Goal: Information Seeking & Learning: Learn about a topic

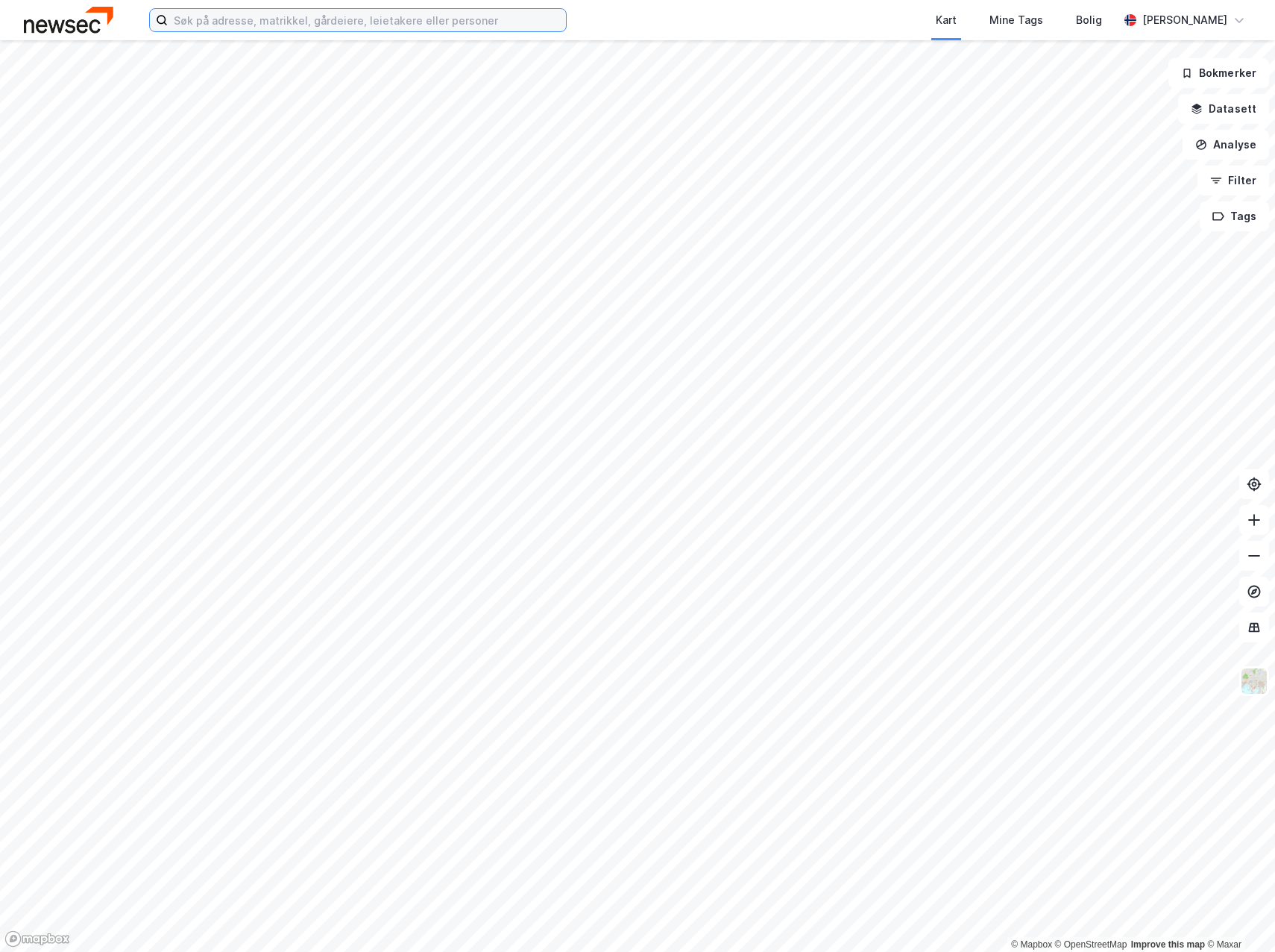
click at [232, 18] on input at bounding box center [367, 20] width 398 height 22
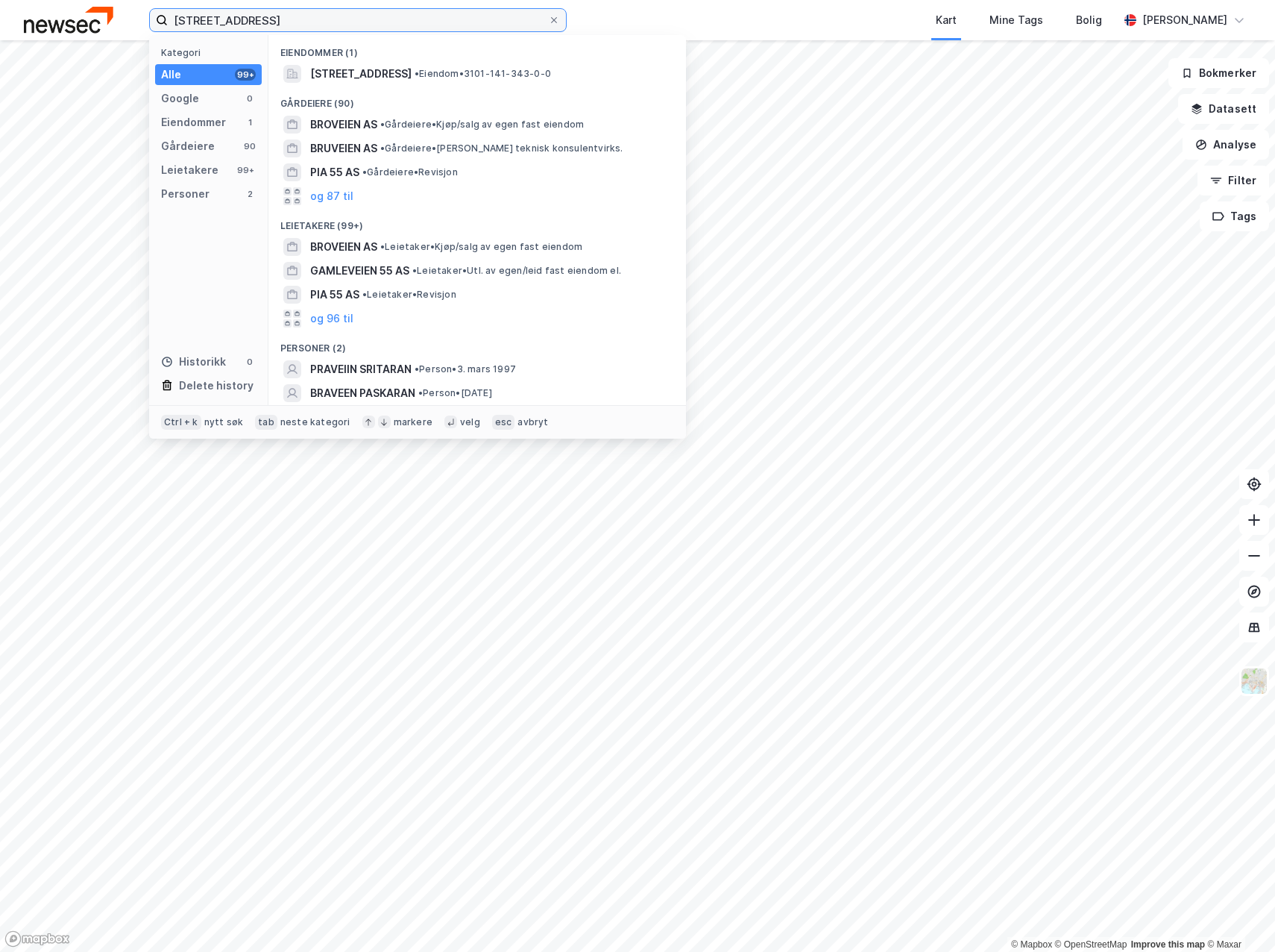
click at [227, 22] on input "[STREET_ADDRESS]" at bounding box center [358, 20] width 380 height 22
click at [220, 19] on input "[STREET_ADDRESS]" at bounding box center [358, 20] width 380 height 22
type input "[STREET_ADDRESS]"
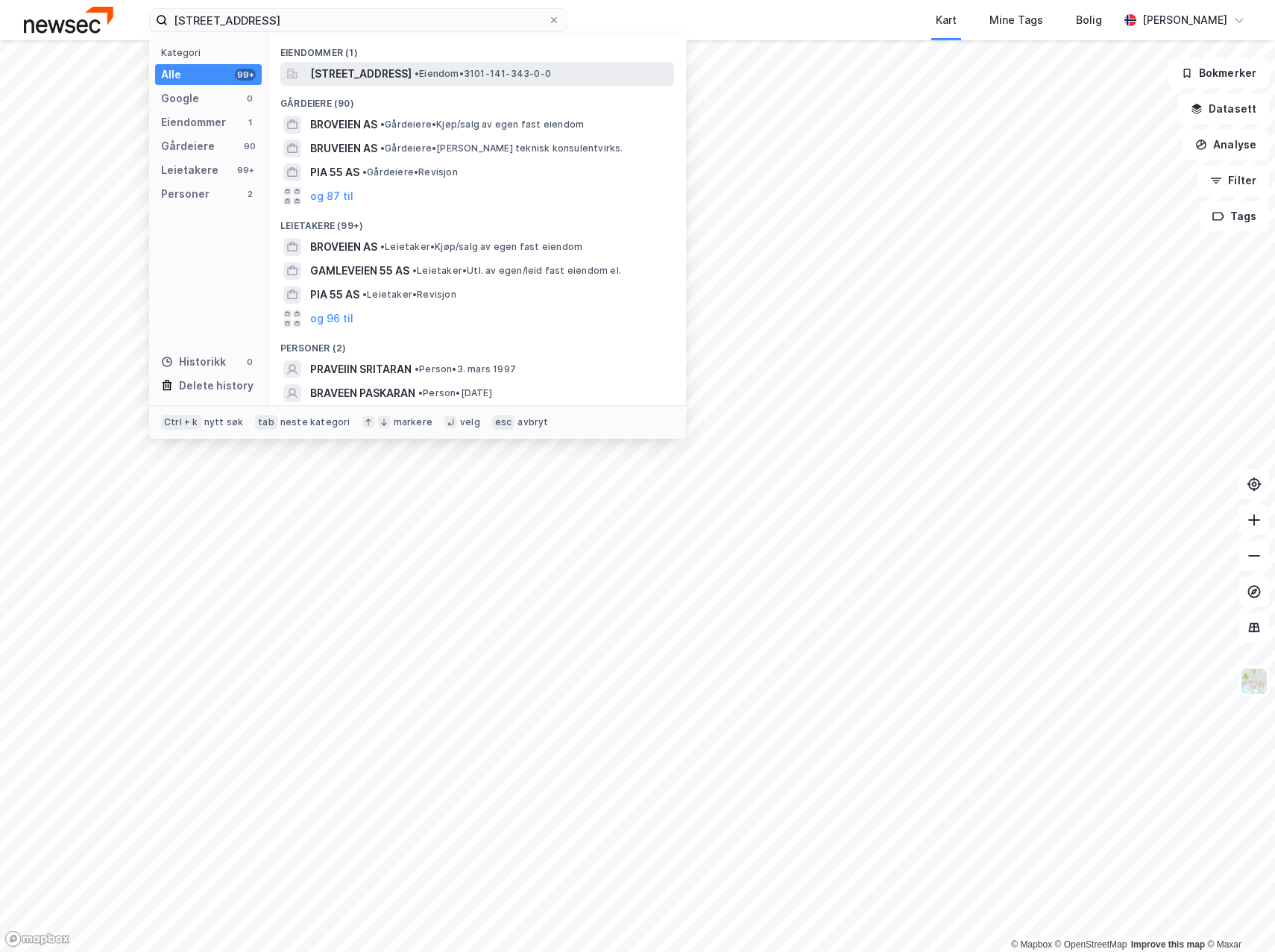
click at [412, 72] on span "[STREET_ADDRESS]" at bounding box center [360, 74] width 101 height 18
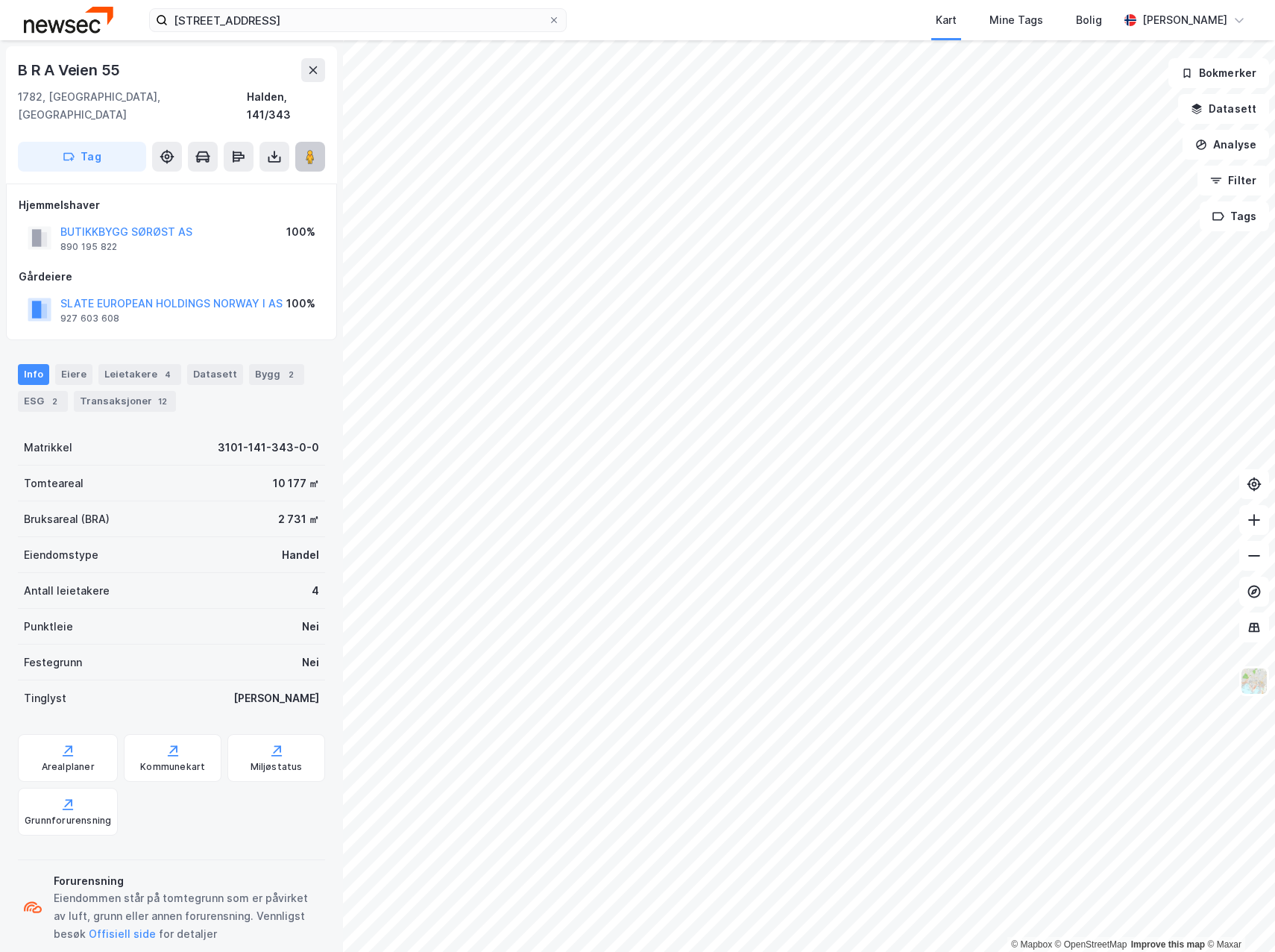
click at [311, 142] on button at bounding box center [310, 157] width 30 height 30
click at [249, 364] on div "Bygg 2" at bounding box center [276, 374] width 55 height 21
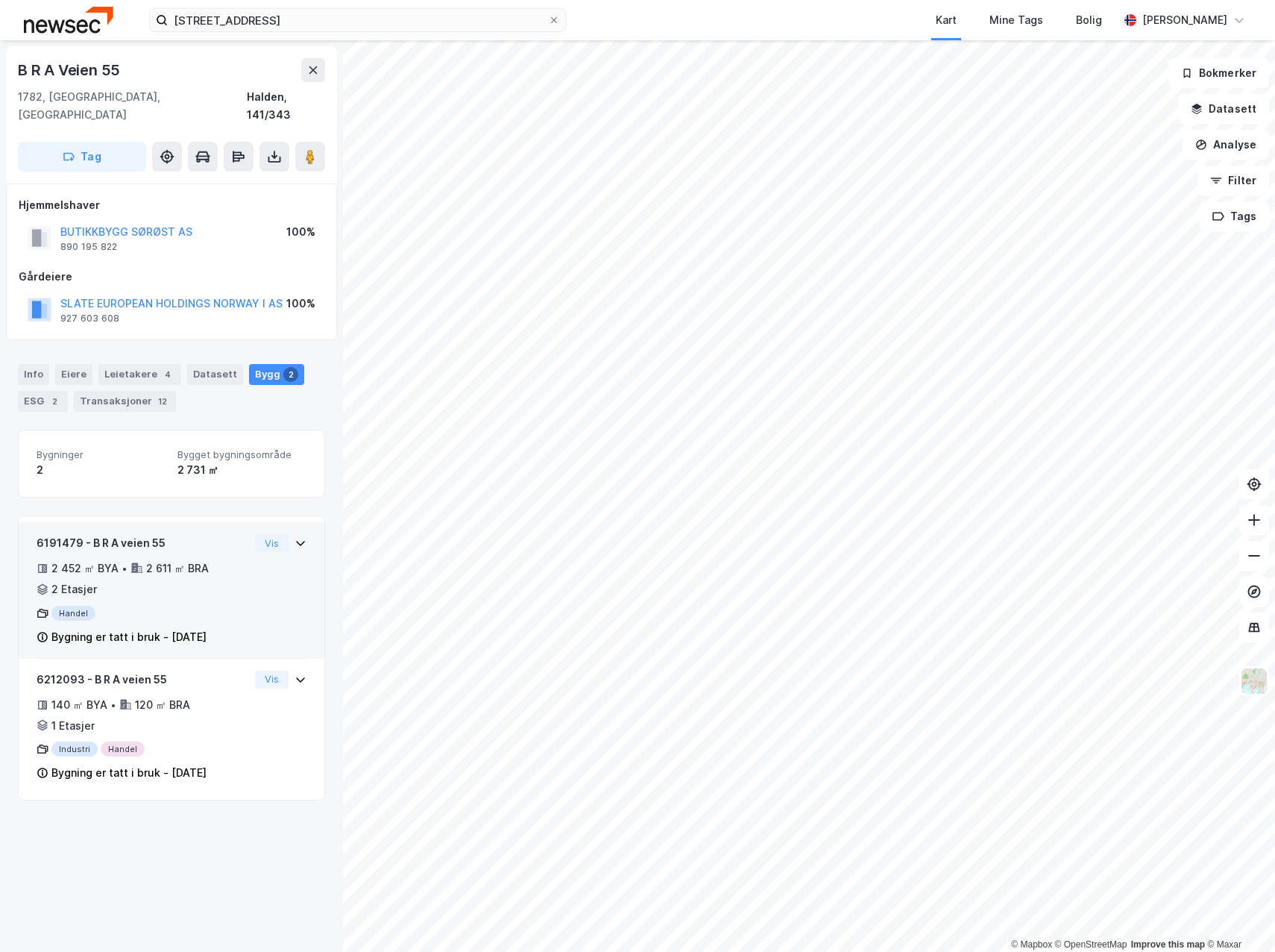
click at [253, 583] on div "6191479 - B R A veien 55 2 452 ㎡ BYA • 2 611 ㎡ BRA • 2 Etasjer Handel Bygning e…" at bounding box center [172, 596] width 270 height 125
